Goal: Information Seeking & Learning: Learn about a topic

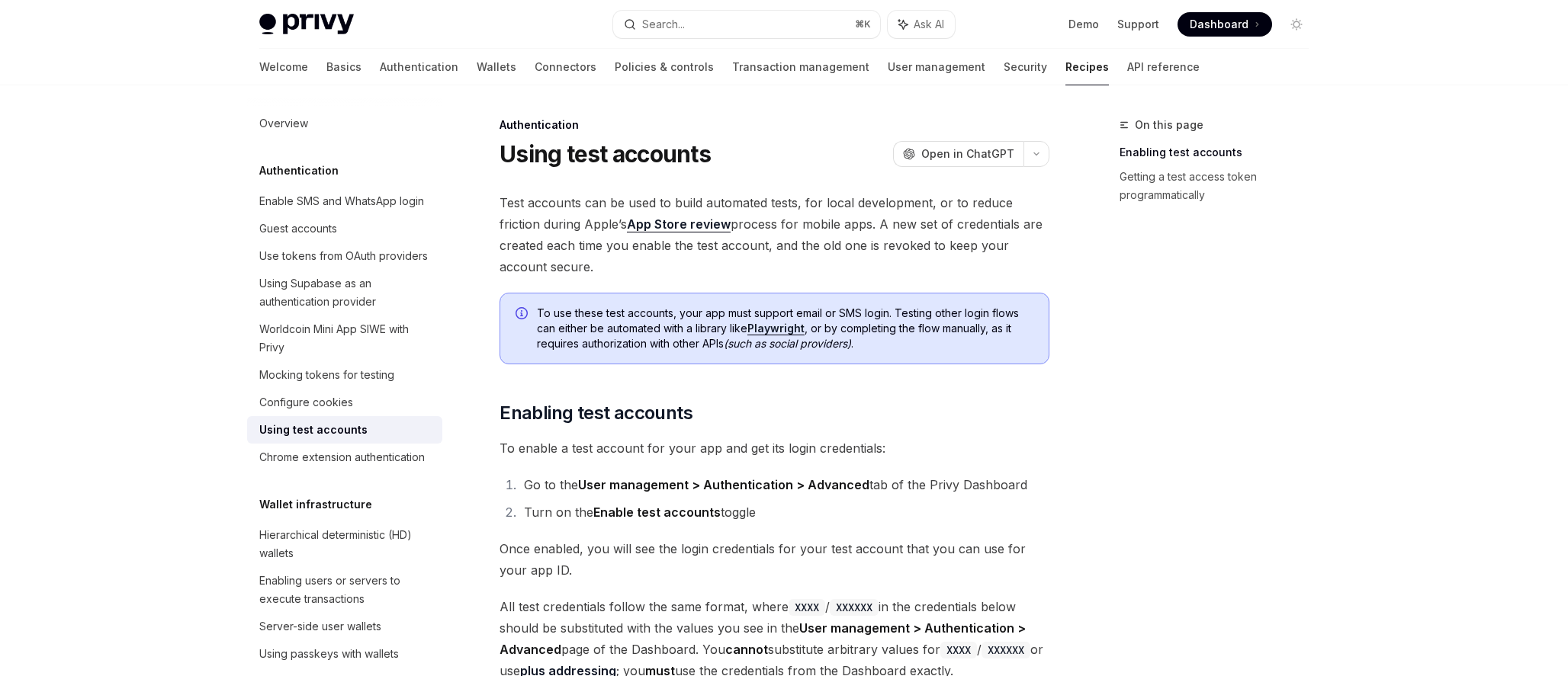
type textarea "*"
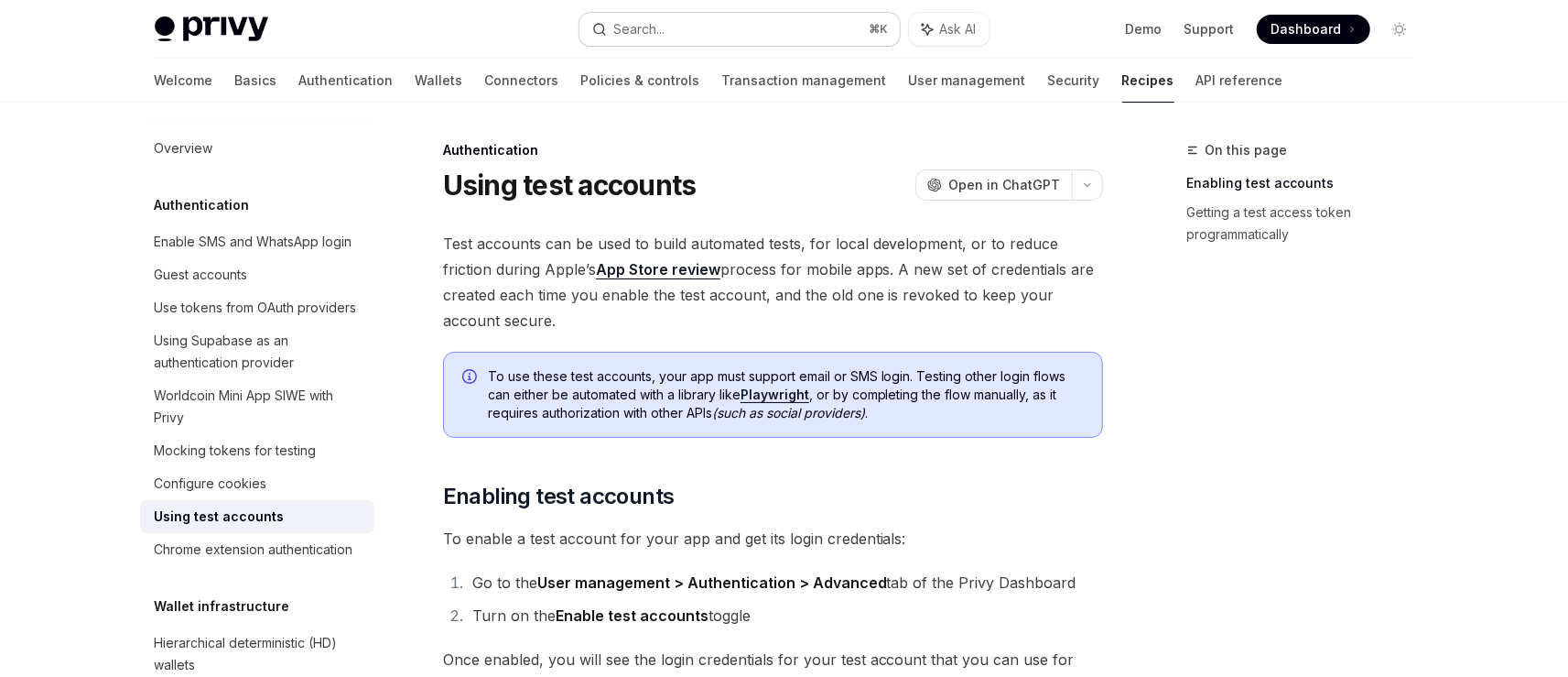
click at [758, 20] on button "Search... ⌘ K" at bounding box center [740, 29] width 321 height 33
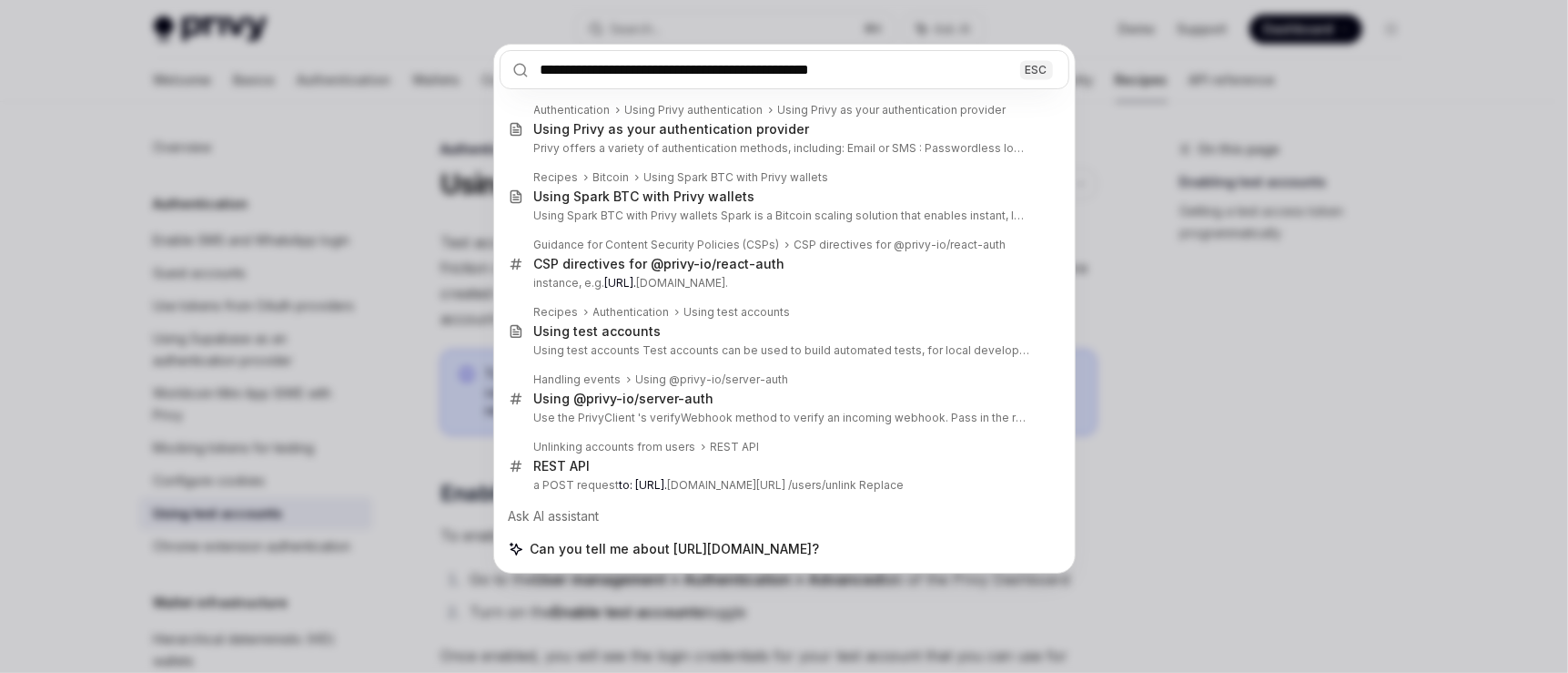
type input "**********"
click at [1354, 327] on div "**********" at bounding box center [784, 336] width 1568 height 673
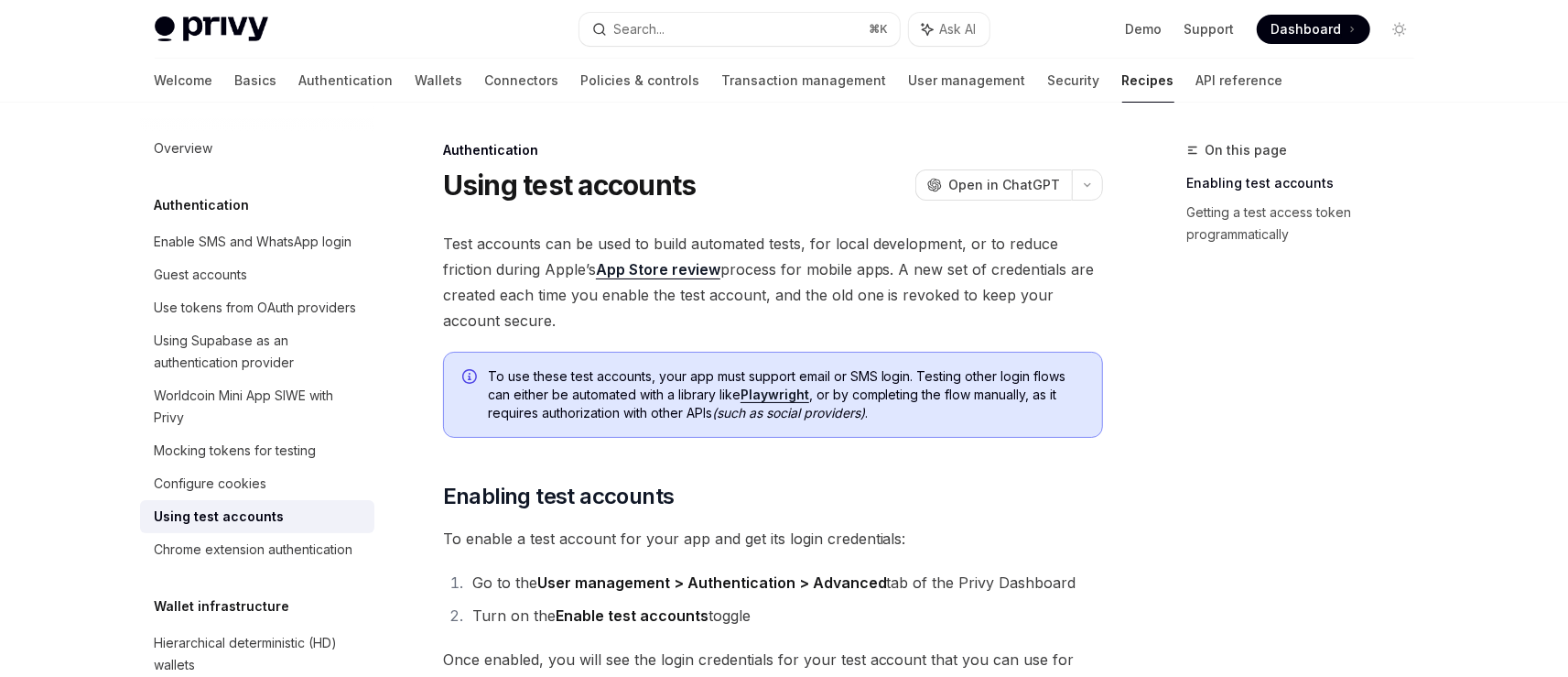
click at [1311, 27] on span "Dashboard" at bounding box center [1306, 29] width 70 height 19
click at [731, 312] on span "Test accounts can be used to build automated tests, for local development, or t…" at bounding box center [772, 282] width 660 height 103
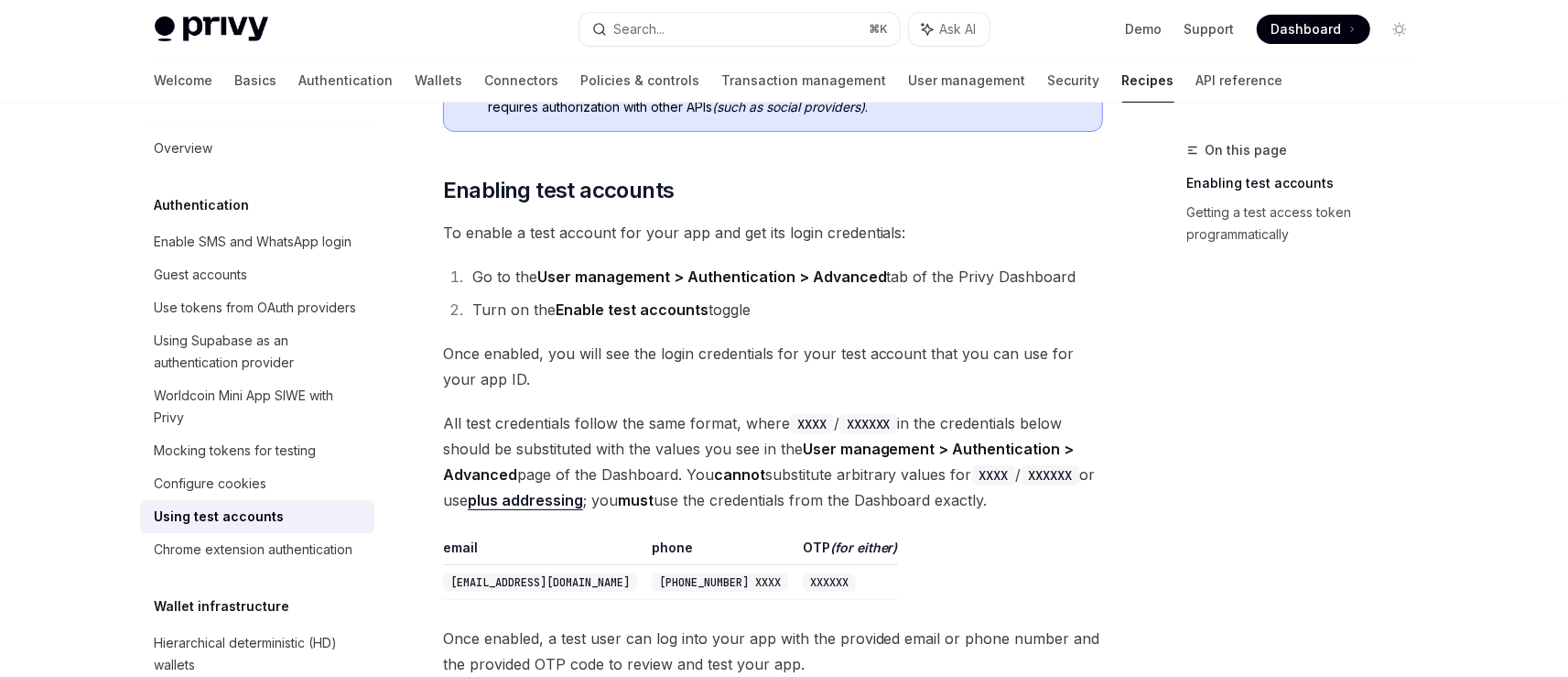
scroll to position [303, 0]
click at [1276, 222] on link "Getting a test access token programmatically" at bounding box center [1308, 223] width 242 height 51
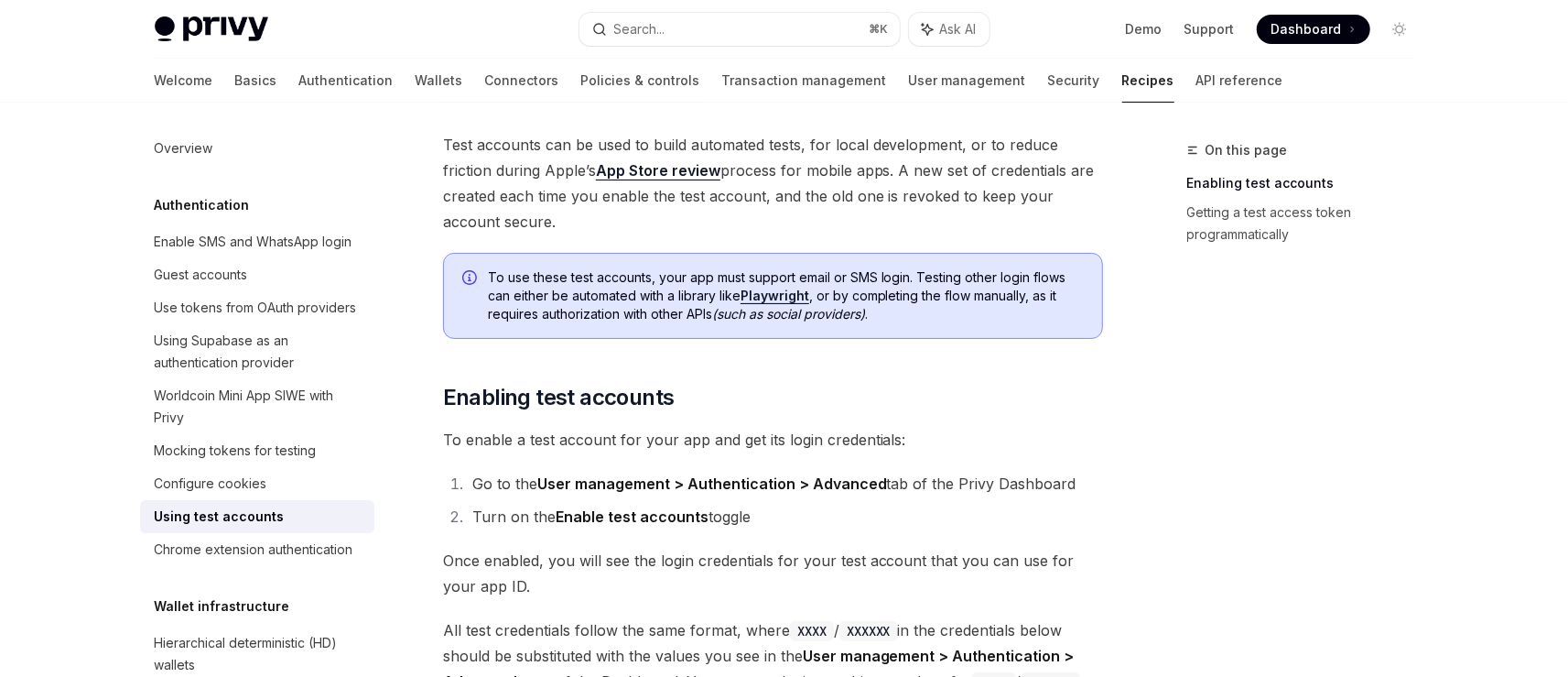
scroll to position [319, 0]
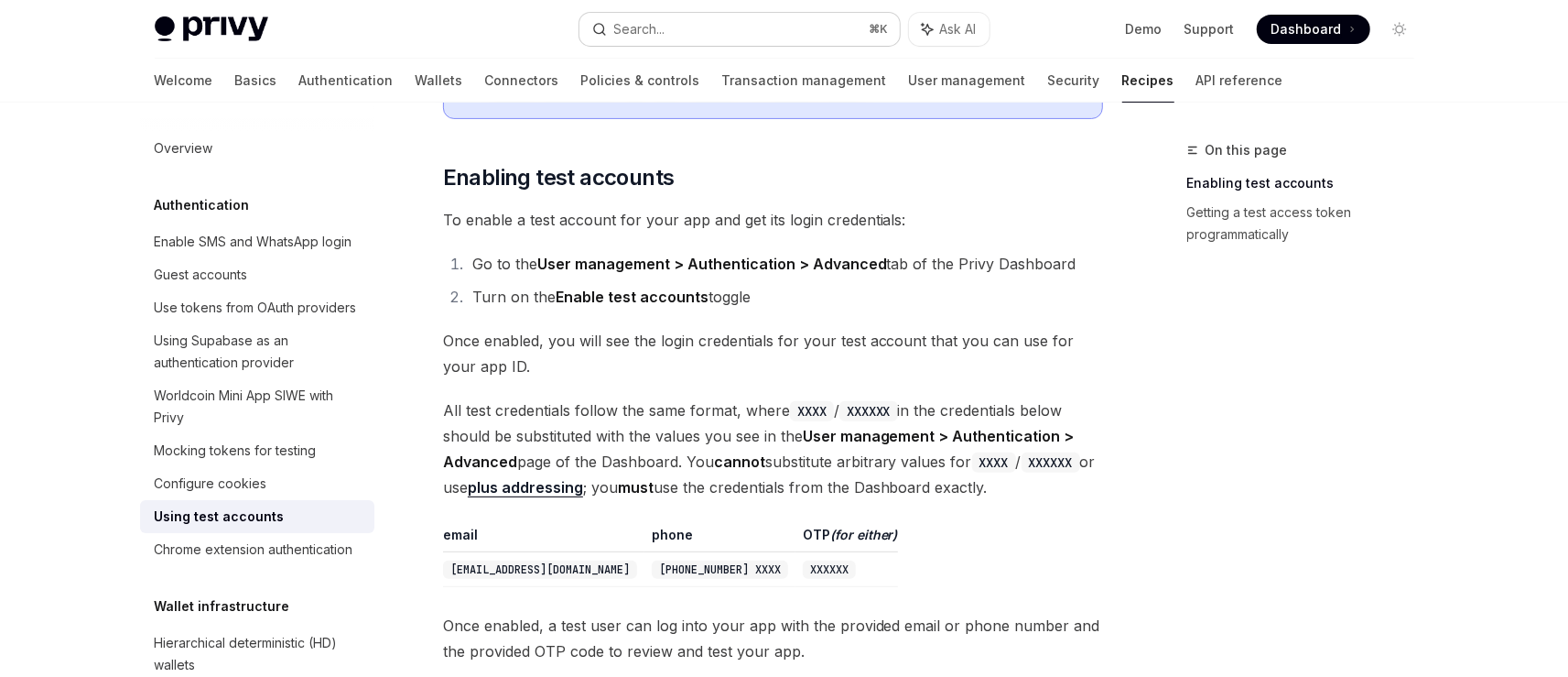
click at [674, 37] on button "Search... ⌘ K" at bounding box center [740, 29] width 321 height 33
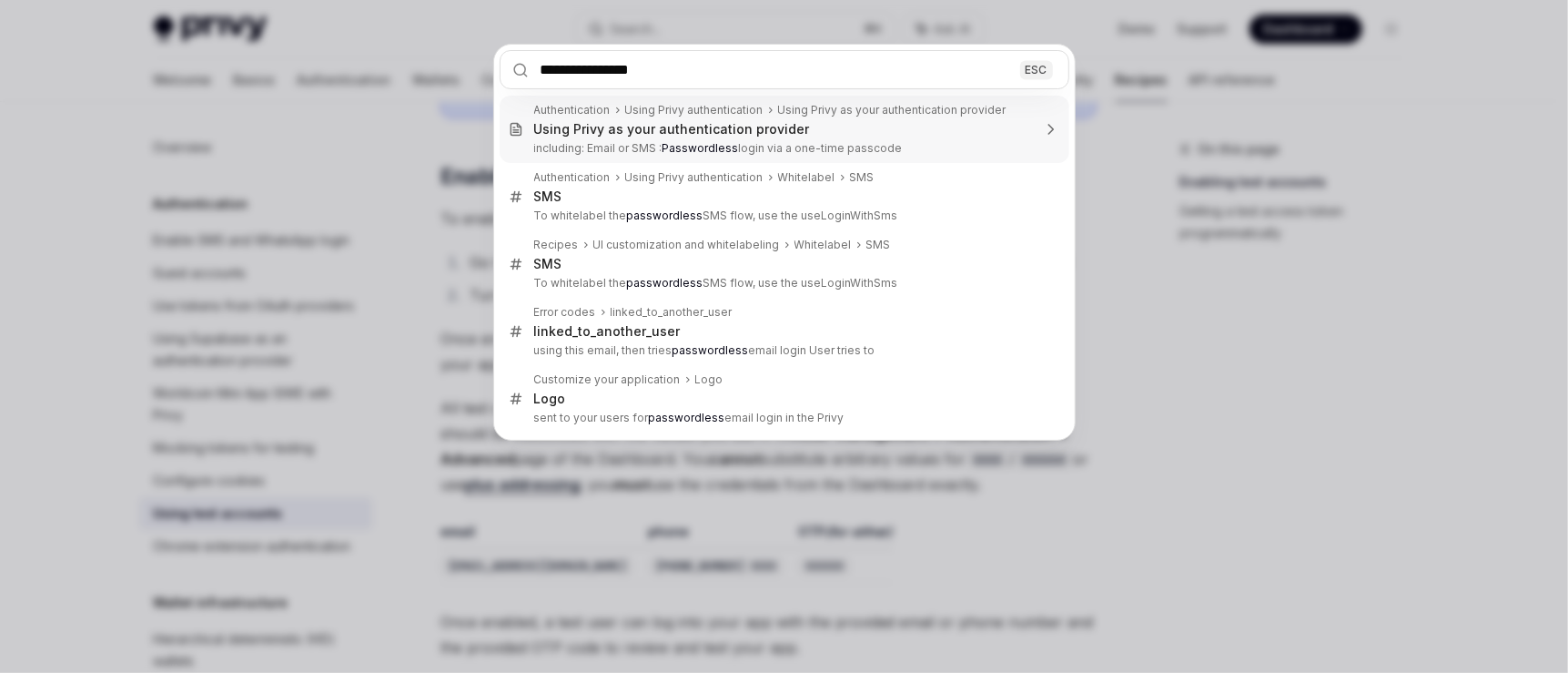
type input "**********"
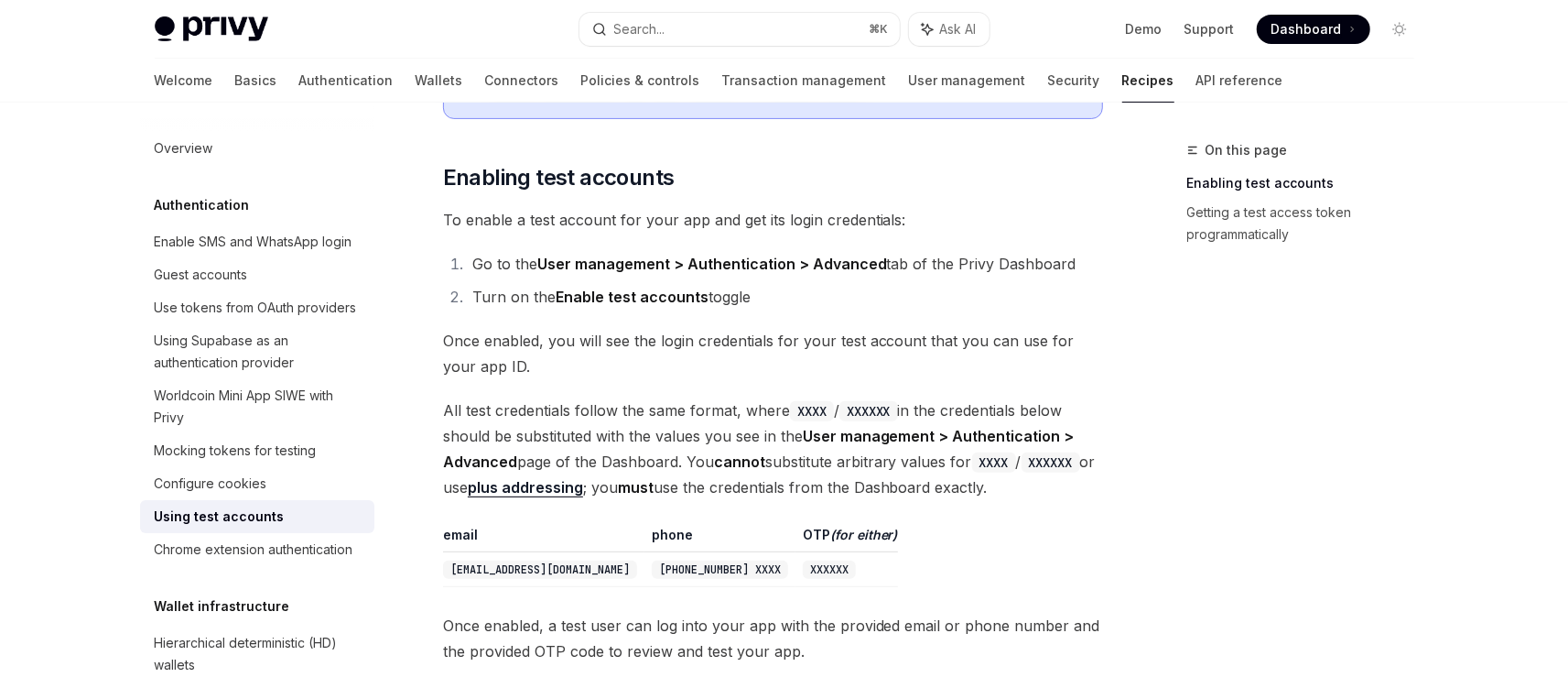
type textarea "*"
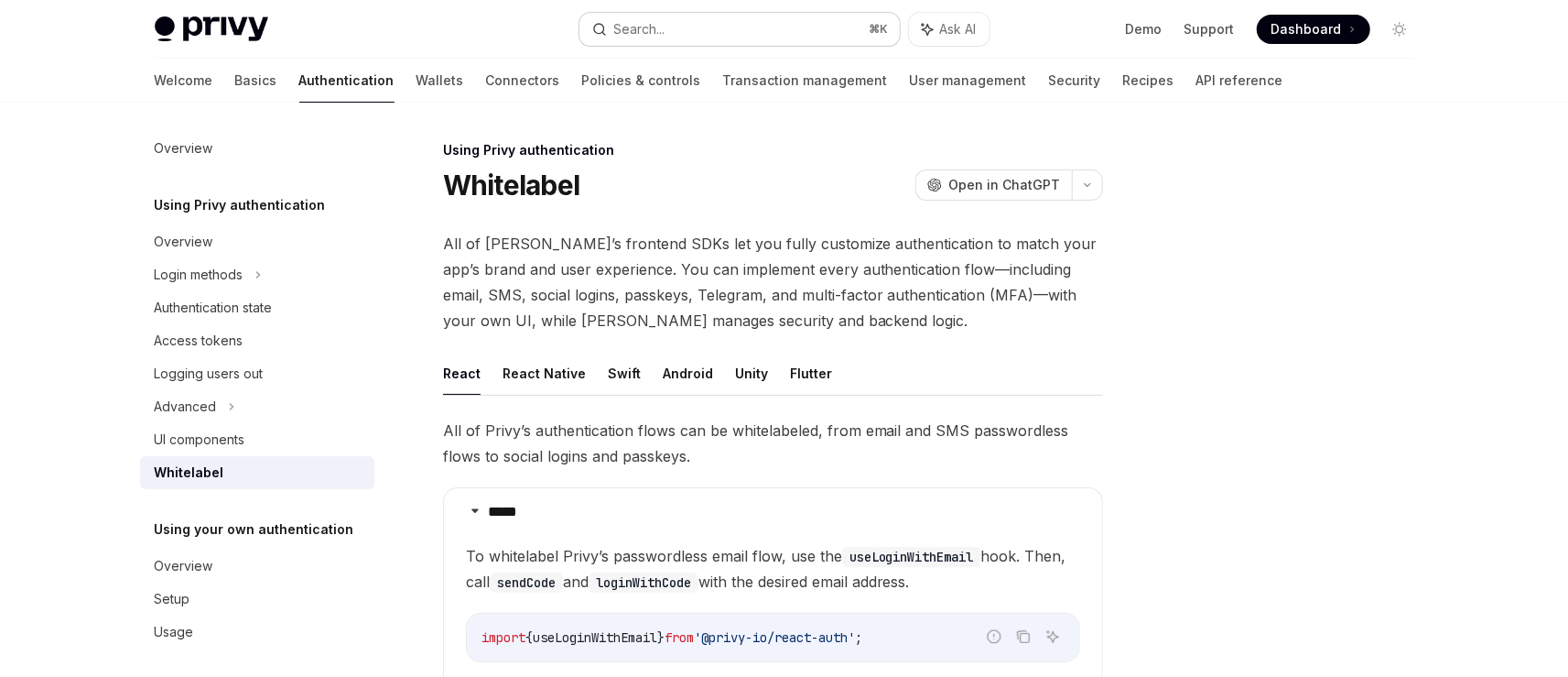
click at [732, 32] on button "Search... ⌘ K" at bounding box center [740, 29] width 321 height 33
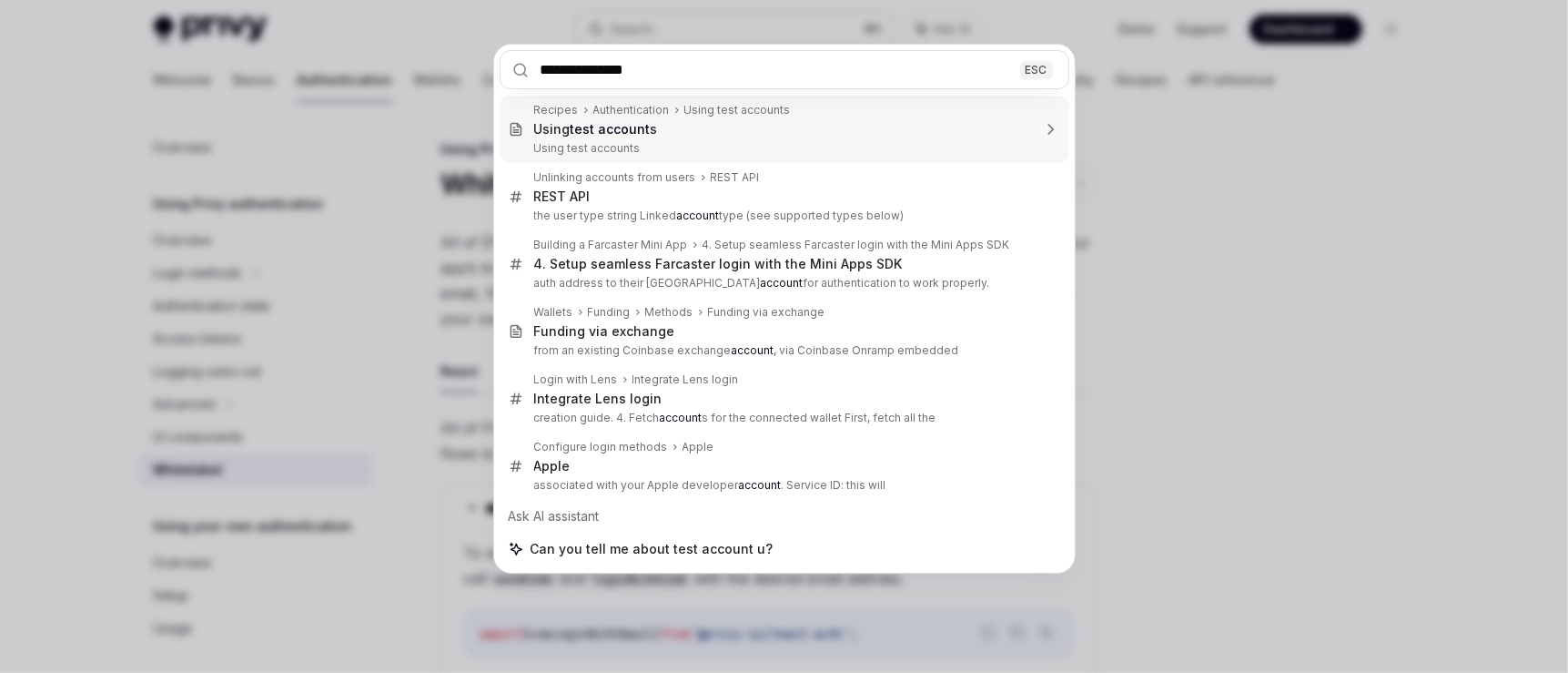
type input "**********"
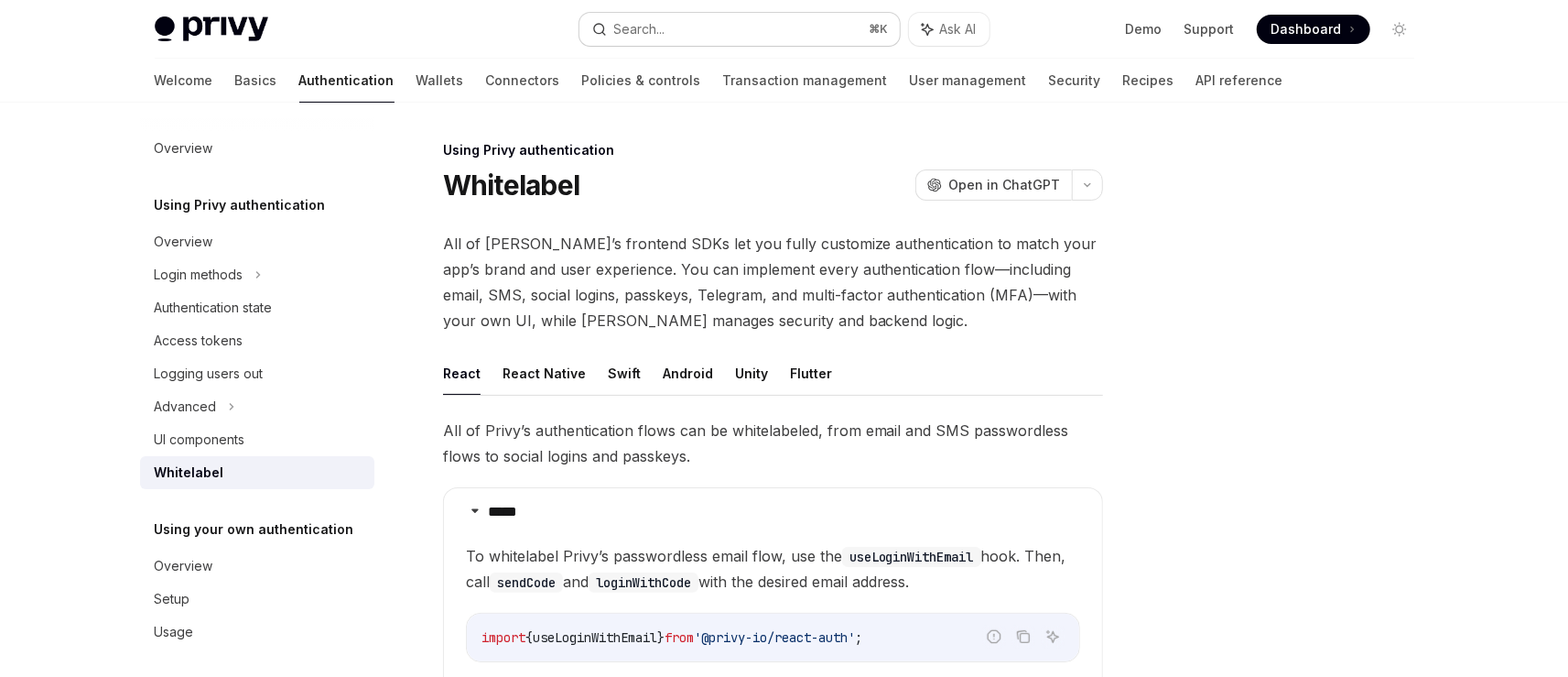
type textarea "*"
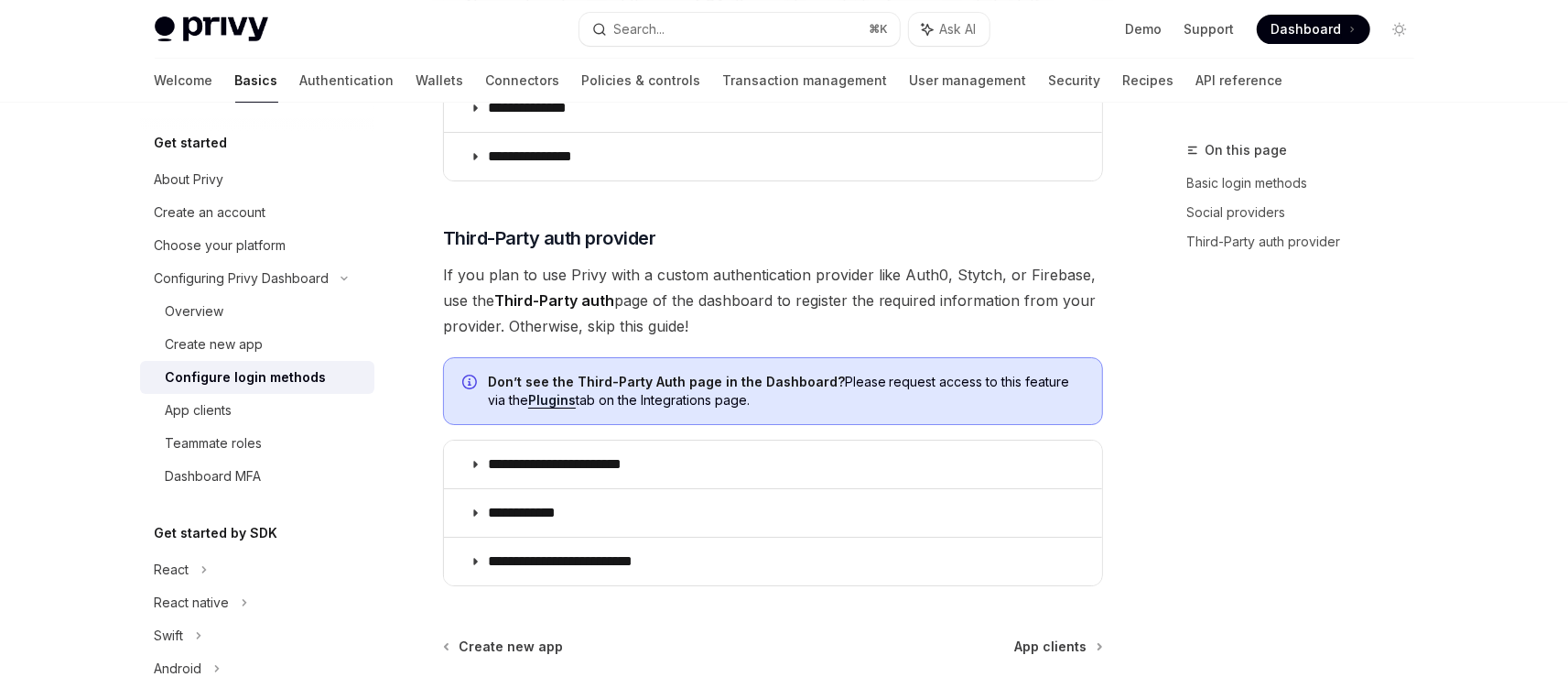
scroll to position [4367, 0]
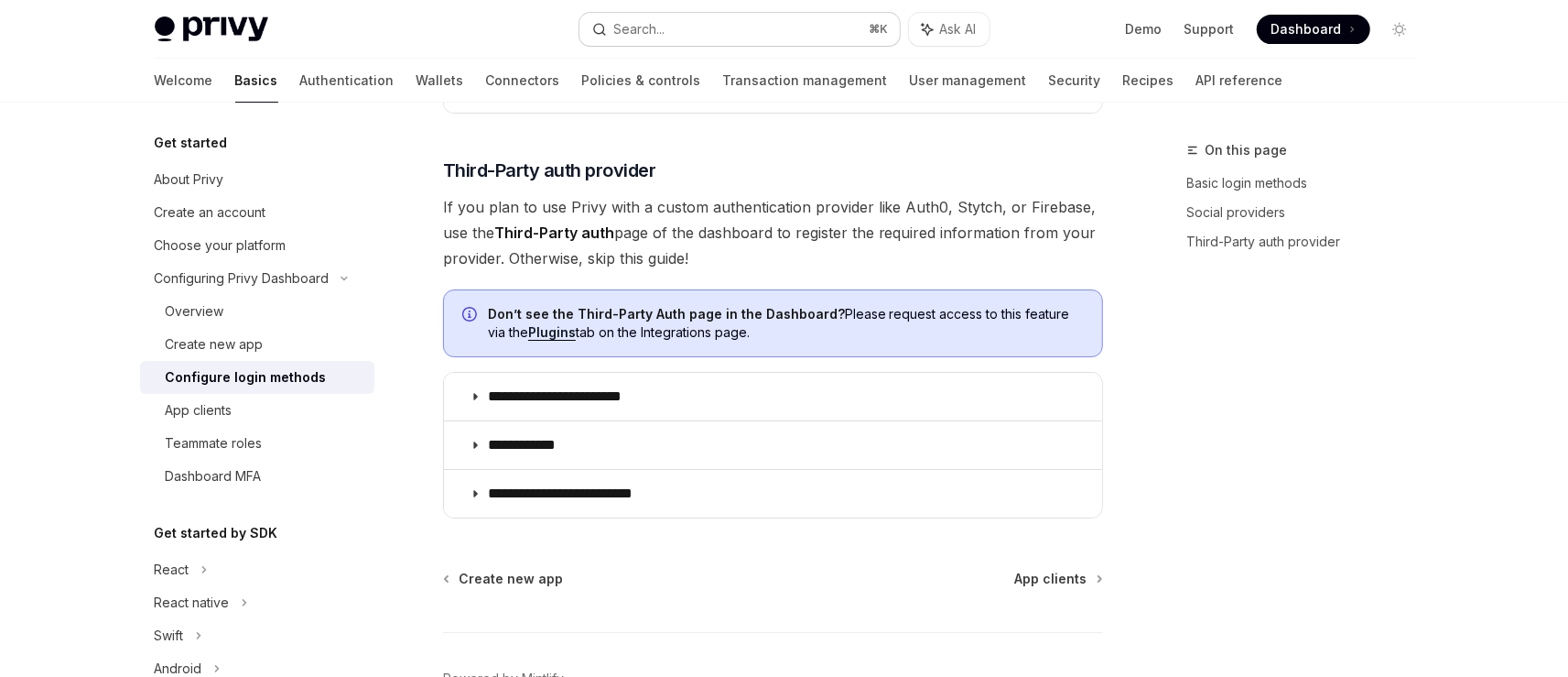
click at [743, 37] on button "Search... ⌘ K" at bounding box center [740, 29] width 321 height 33
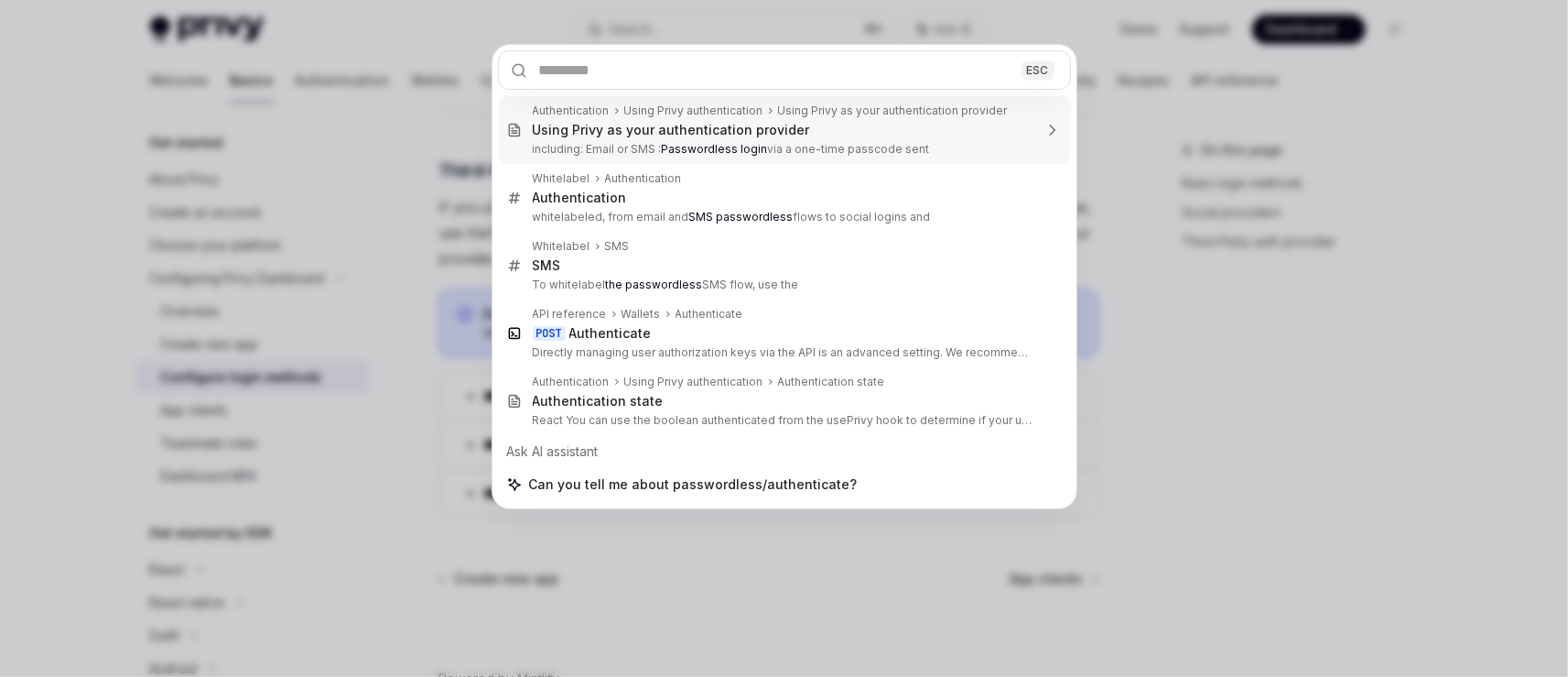
type textarea "*"
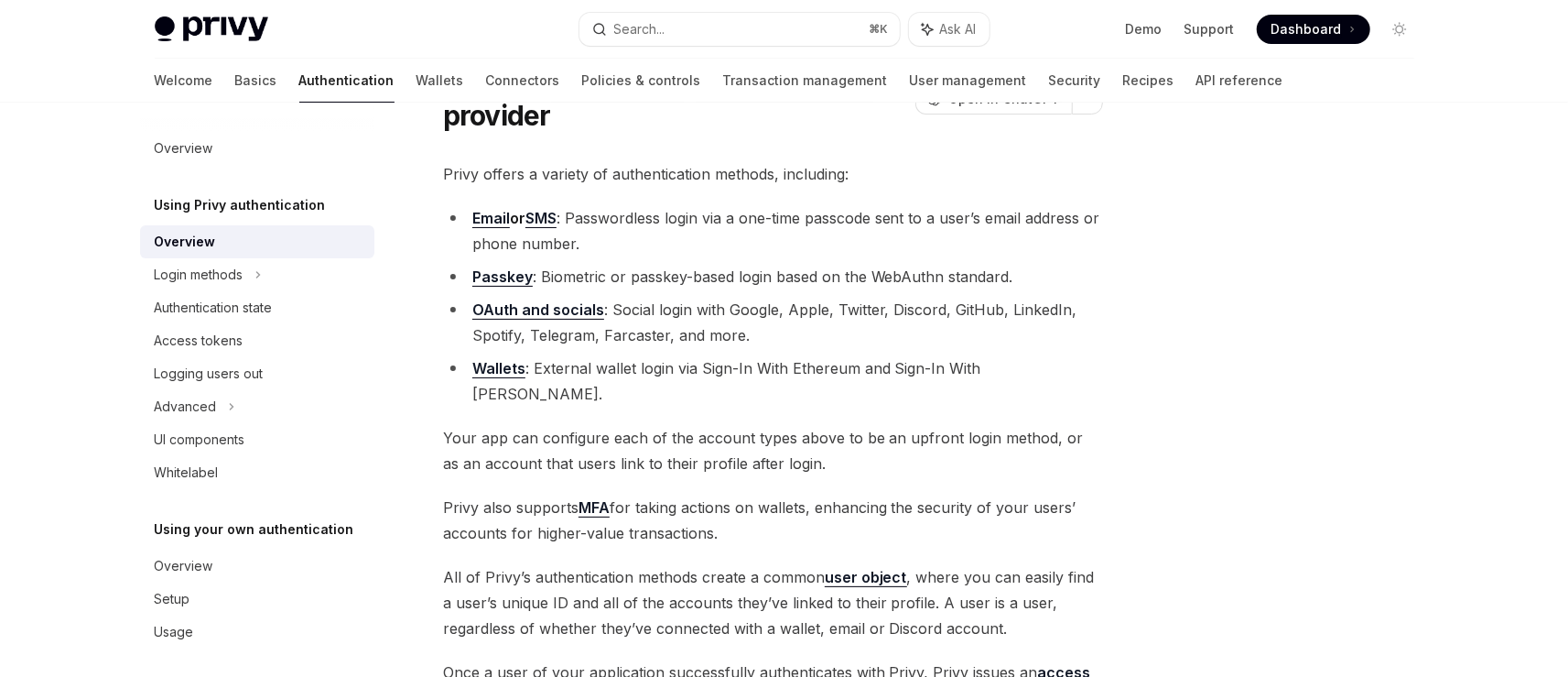
click at [752, 235] on li "Email or SMS : Passwordless login via a one-time passcode sent to a user’s emai…" at bounding box center [772, 231] width 660 height 51
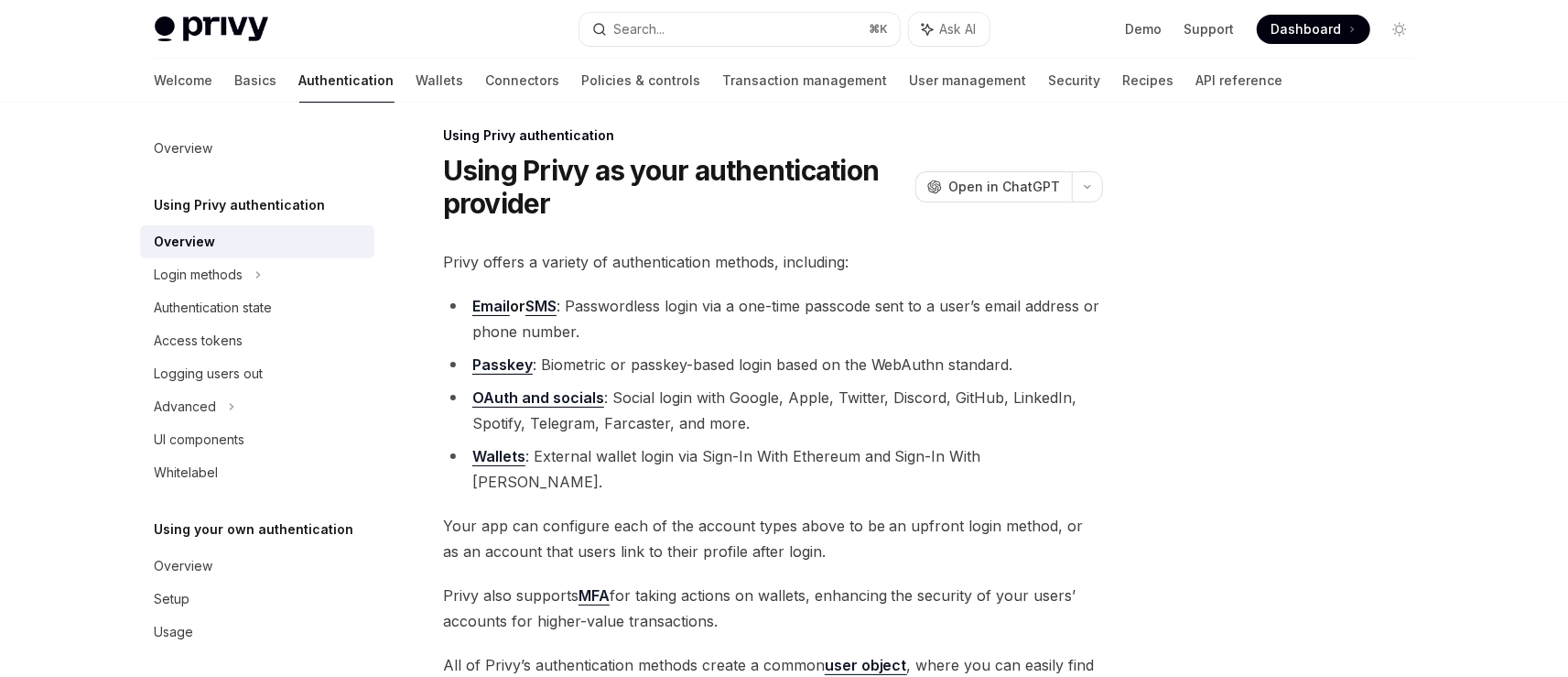
scroll to position [0, 0]
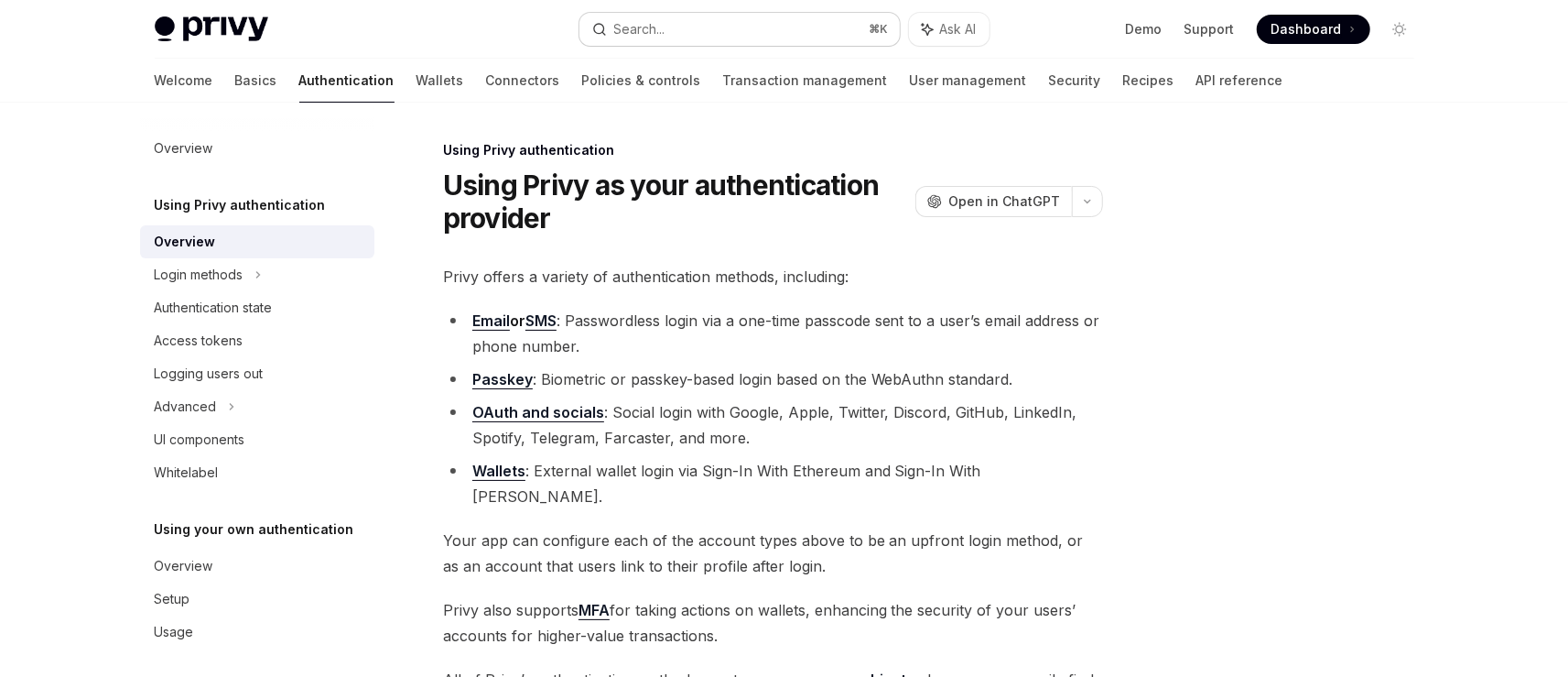
click at [724, 28] on button "Search... ⌘ K" at bounding box center [740, 29] width 321 height 33
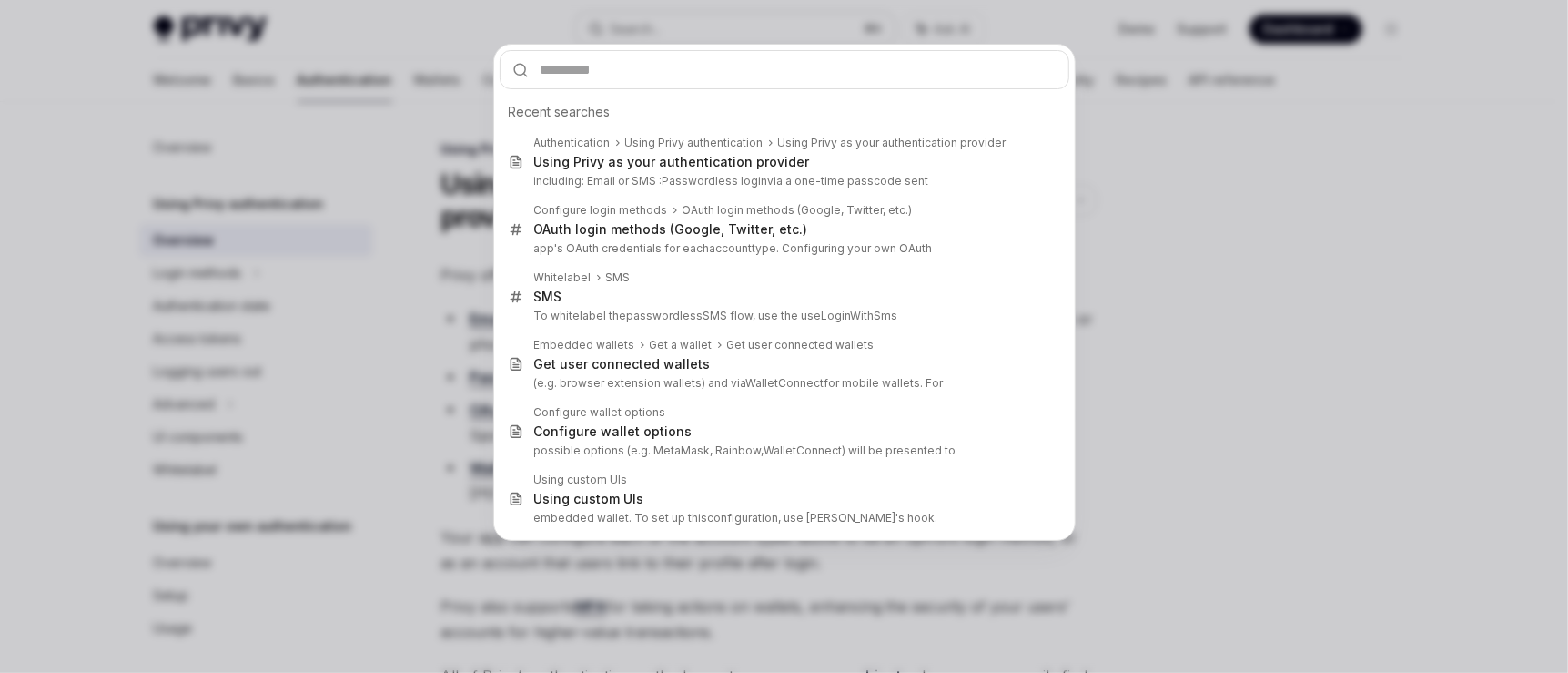
type input "**********"
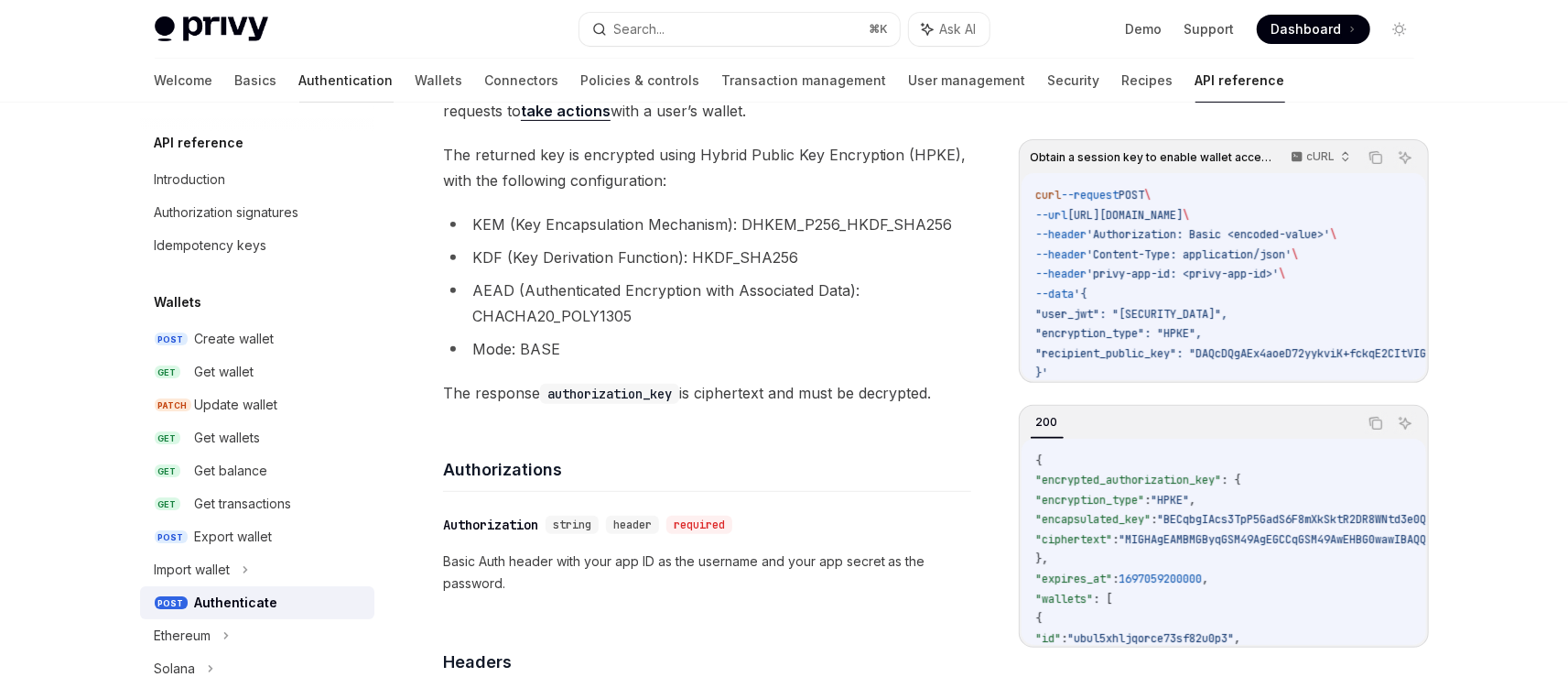
click at [299, 77] on link "Authentication" at bounding box center [346, 80] width 95 height 44
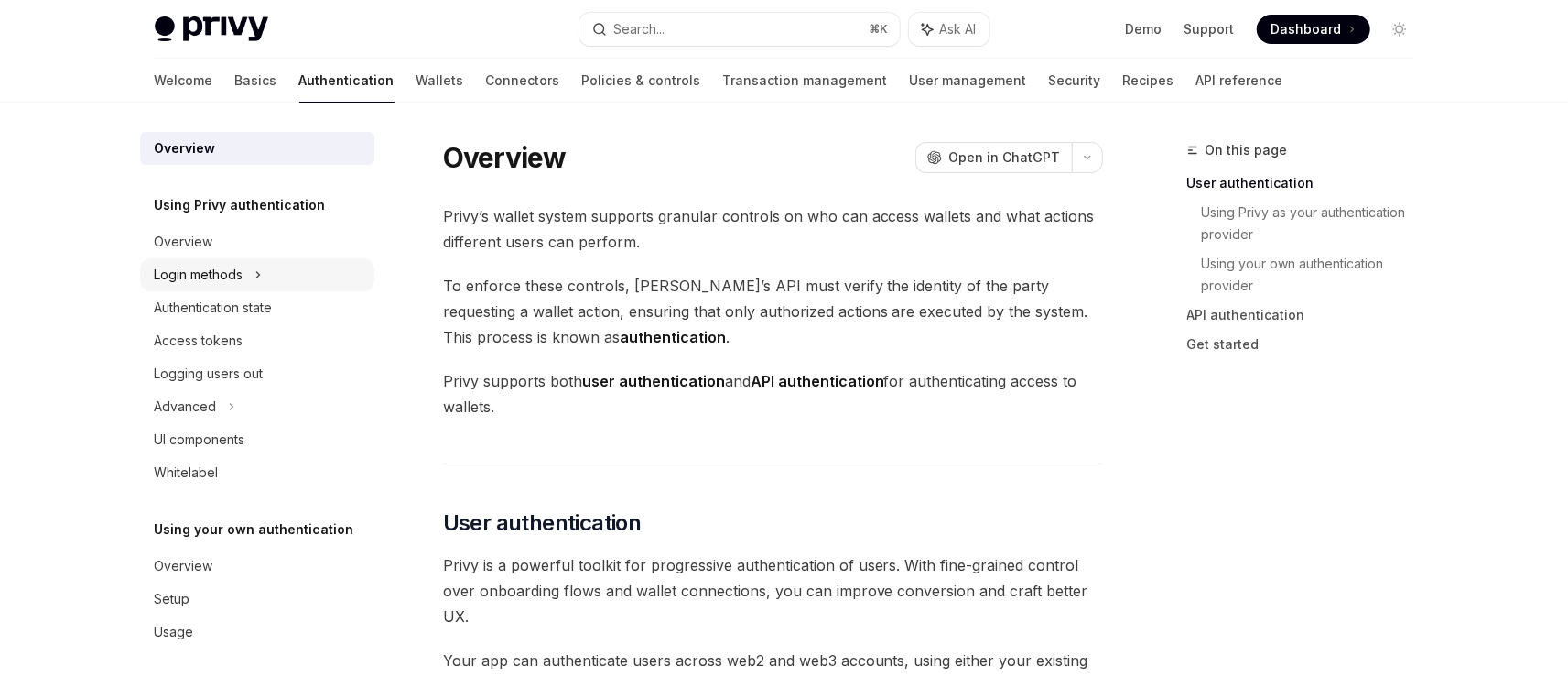
click at [231, 269] on div "Login methods" at bounding box center [199, 274] width 89 height 22
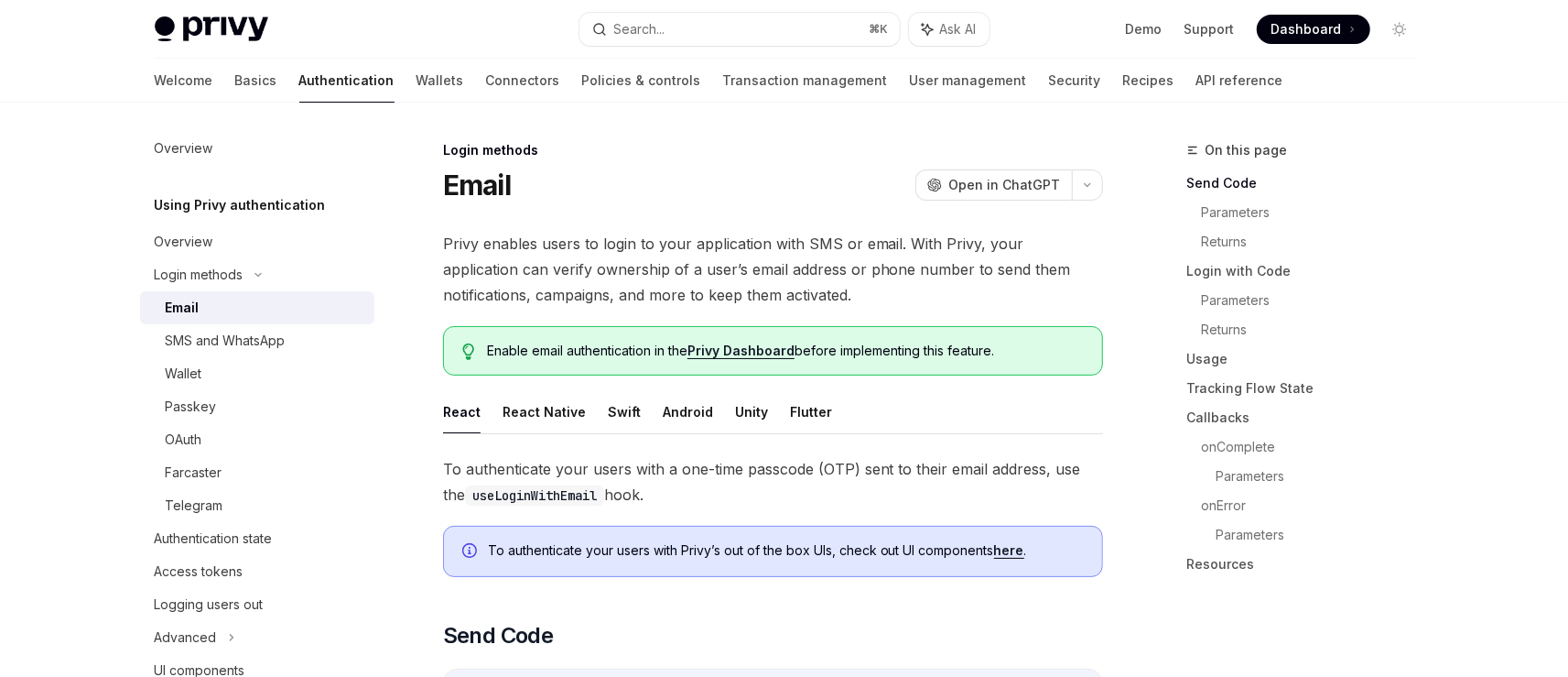
click at [200, 308] on div "Email" at bounding box center [264, 308] width 197 height 22
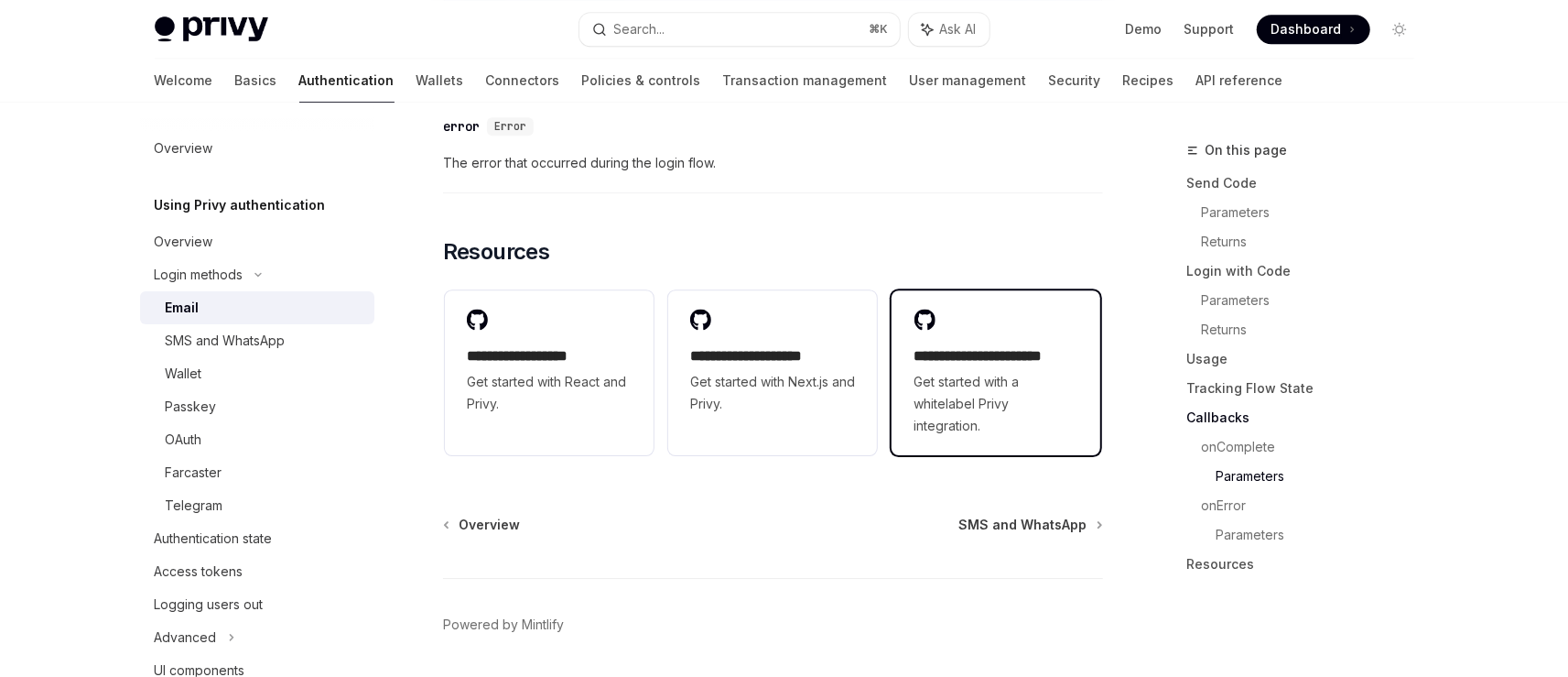
scroll to position [3798, 0]
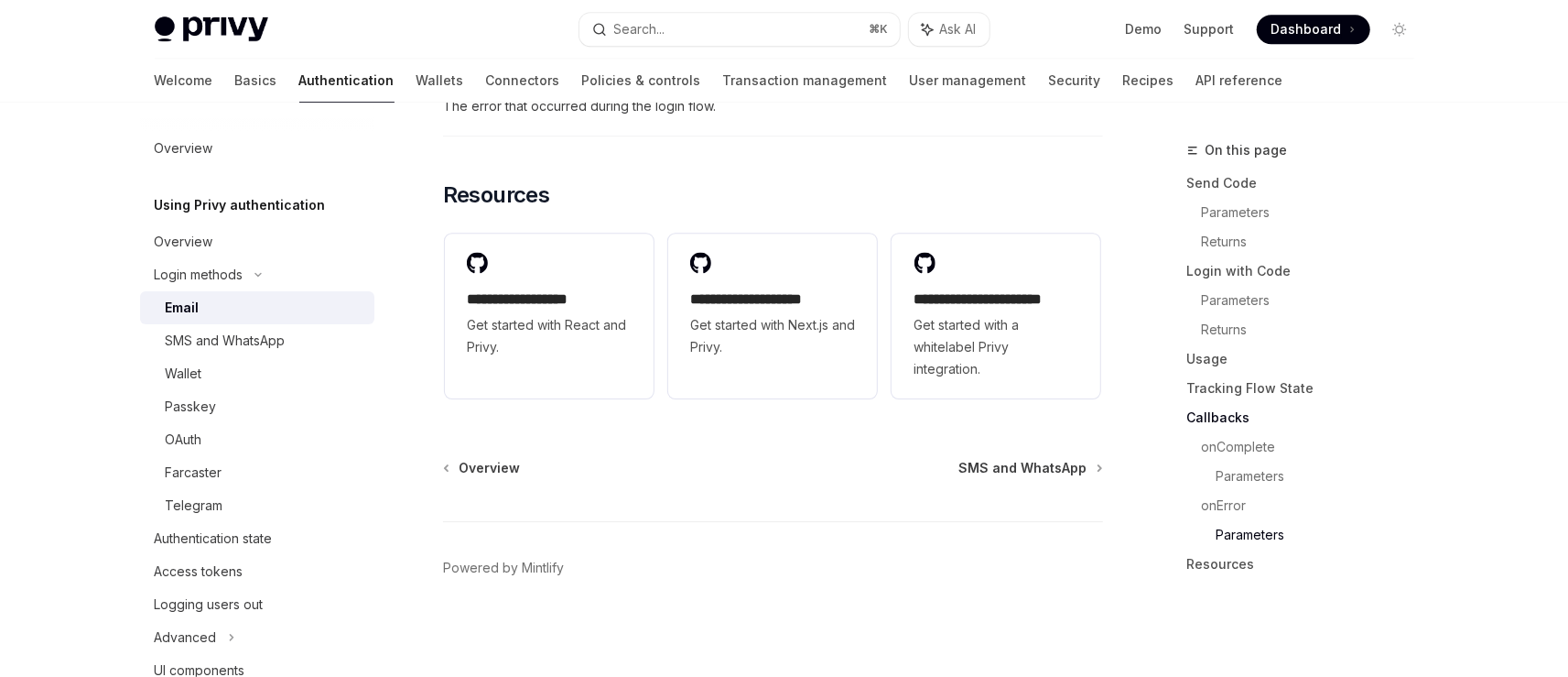
scroll to position [1620, 0]
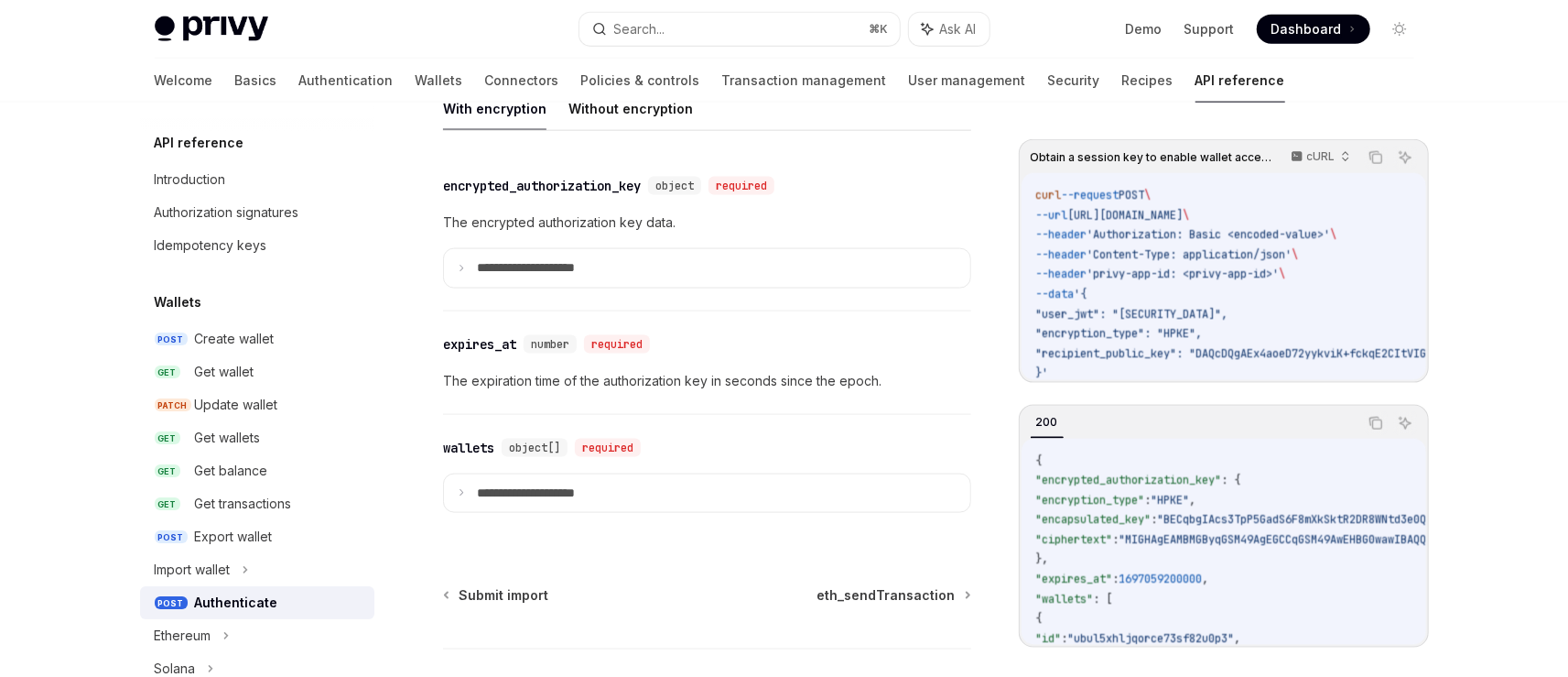
scroll to position [408, 0]
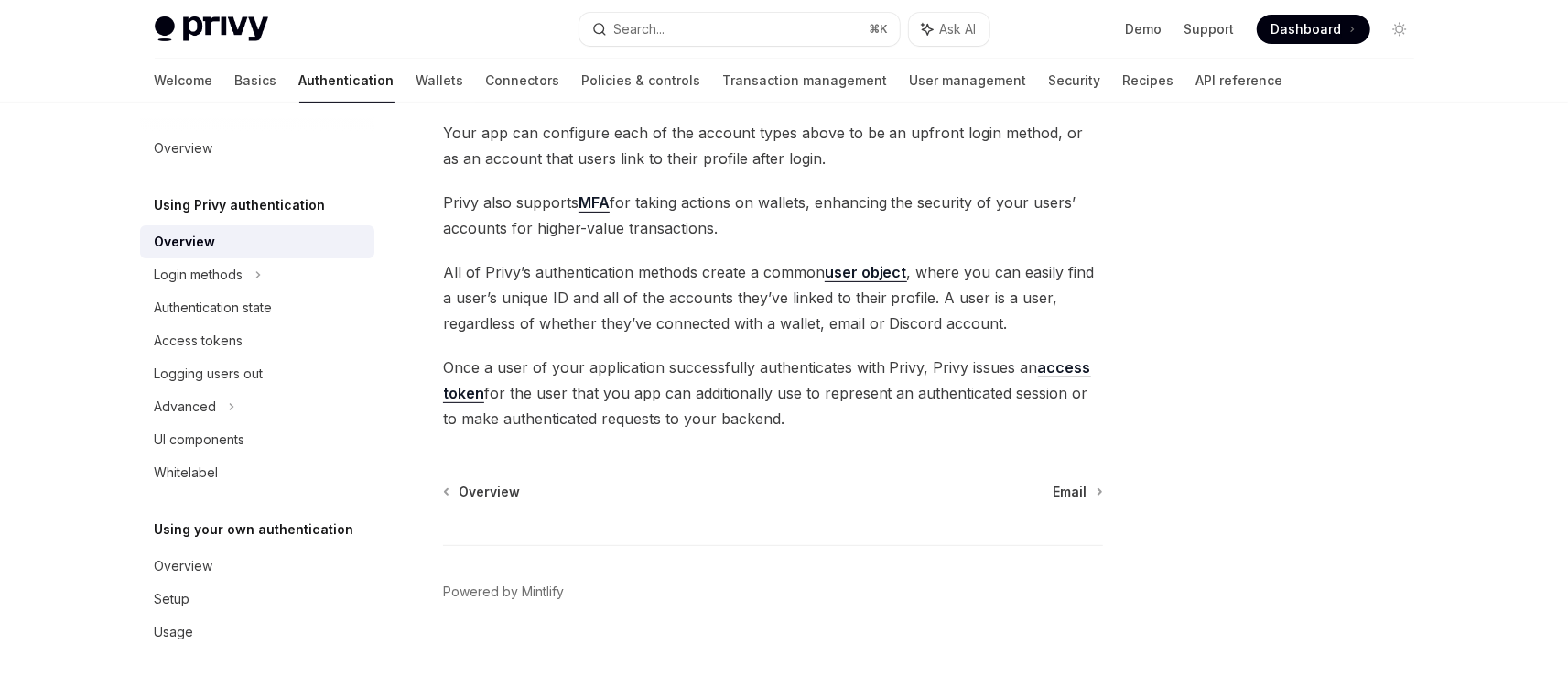
click at [784, 633] on footer "Powered by Mintlify" at bounding box center [772, 624] width 660 height 159
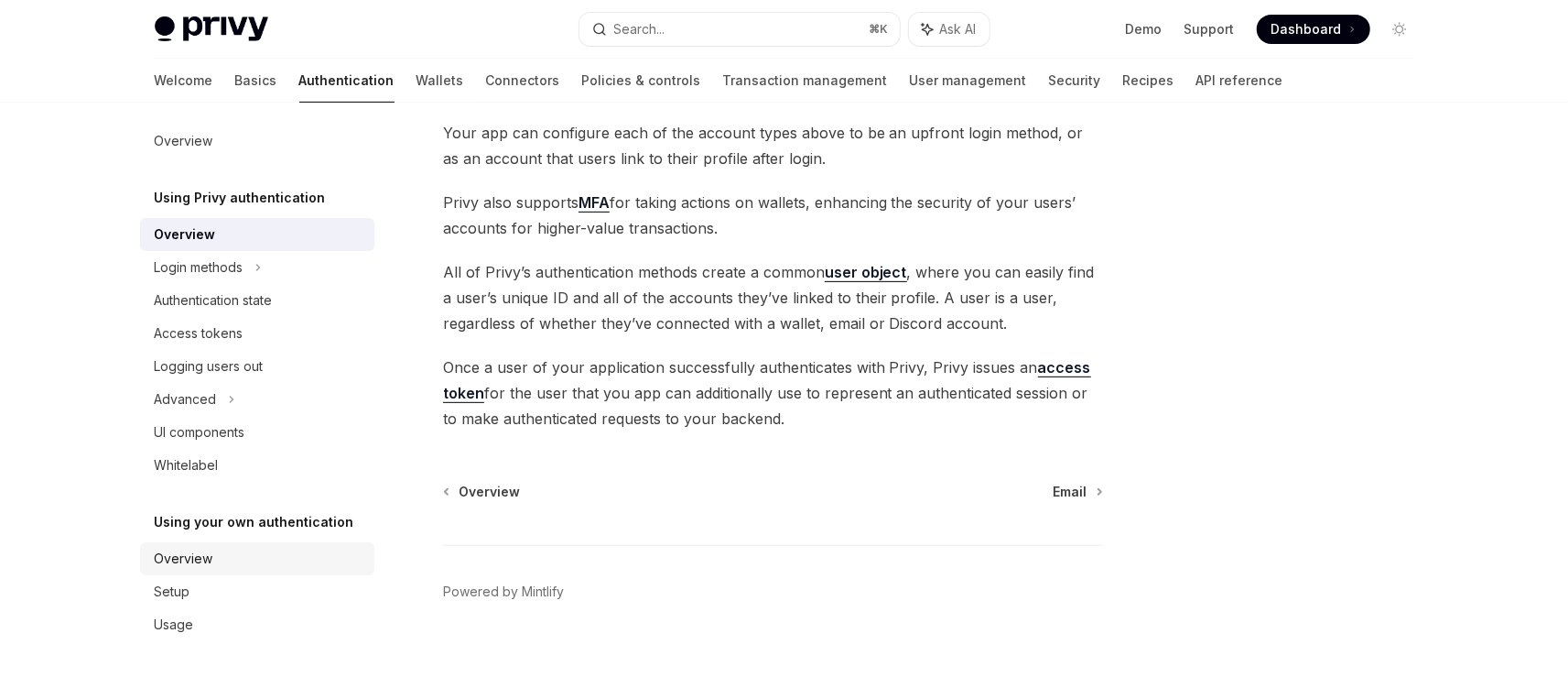
click at [200, 552] on div "Overview" at bounding box center [183, 559] width 58 height 22
type textarea "*"
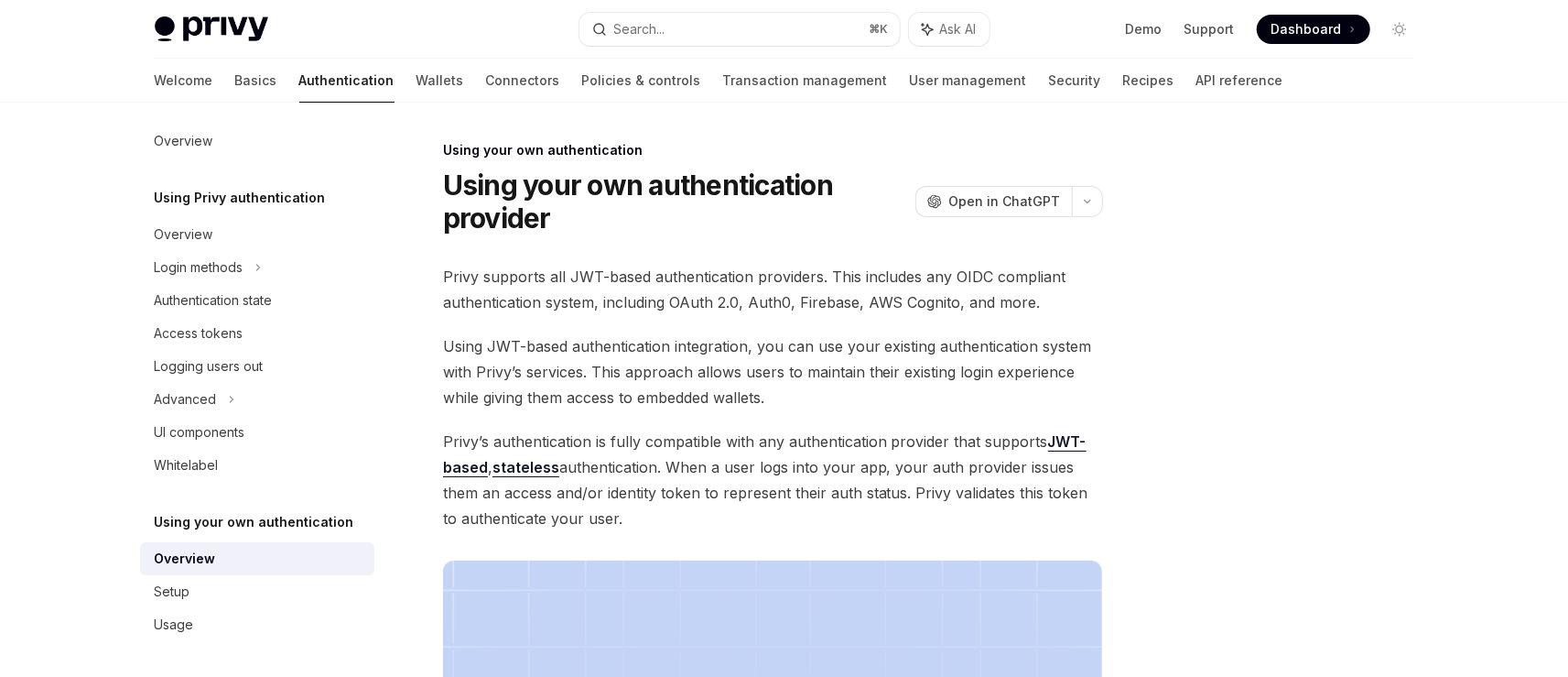
click at [1242, 267] on div at bounding box center [1290, 408] width 278 height 538
